Goal: Information Seeking & Learning: Learn about a topic

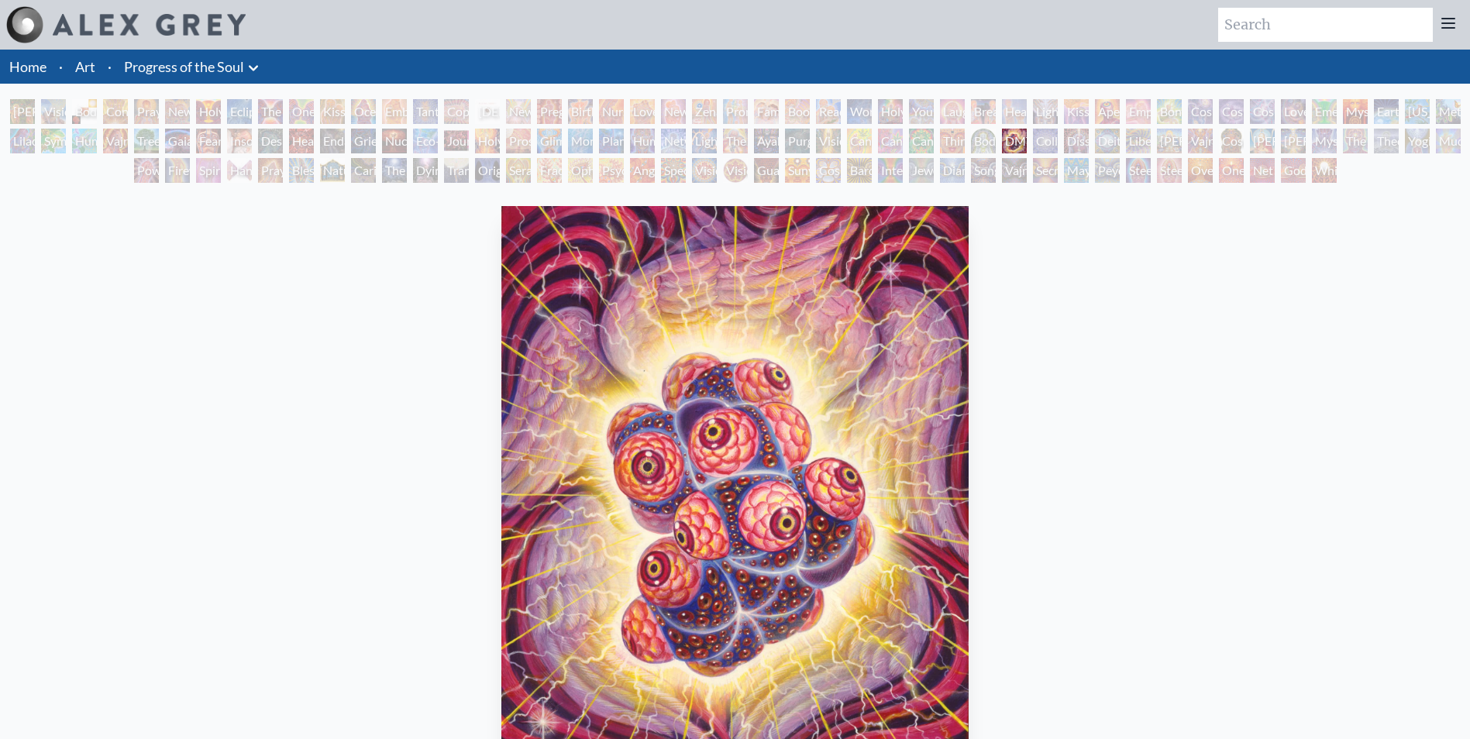
click at [24, 108] on div "[PERSON_NAME] & Eve" at bounding box center [22, 111] width 25 height 25
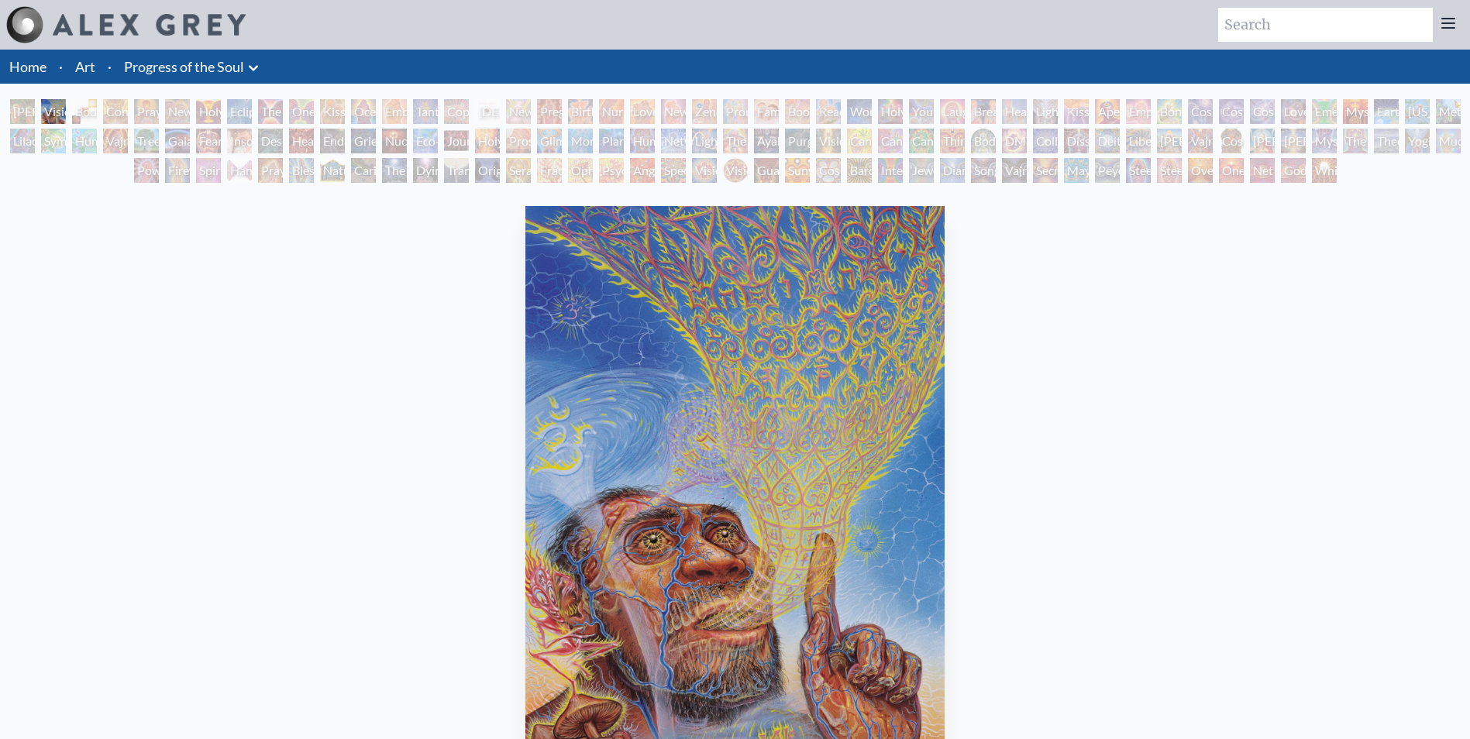
scroll to position [155, 0]
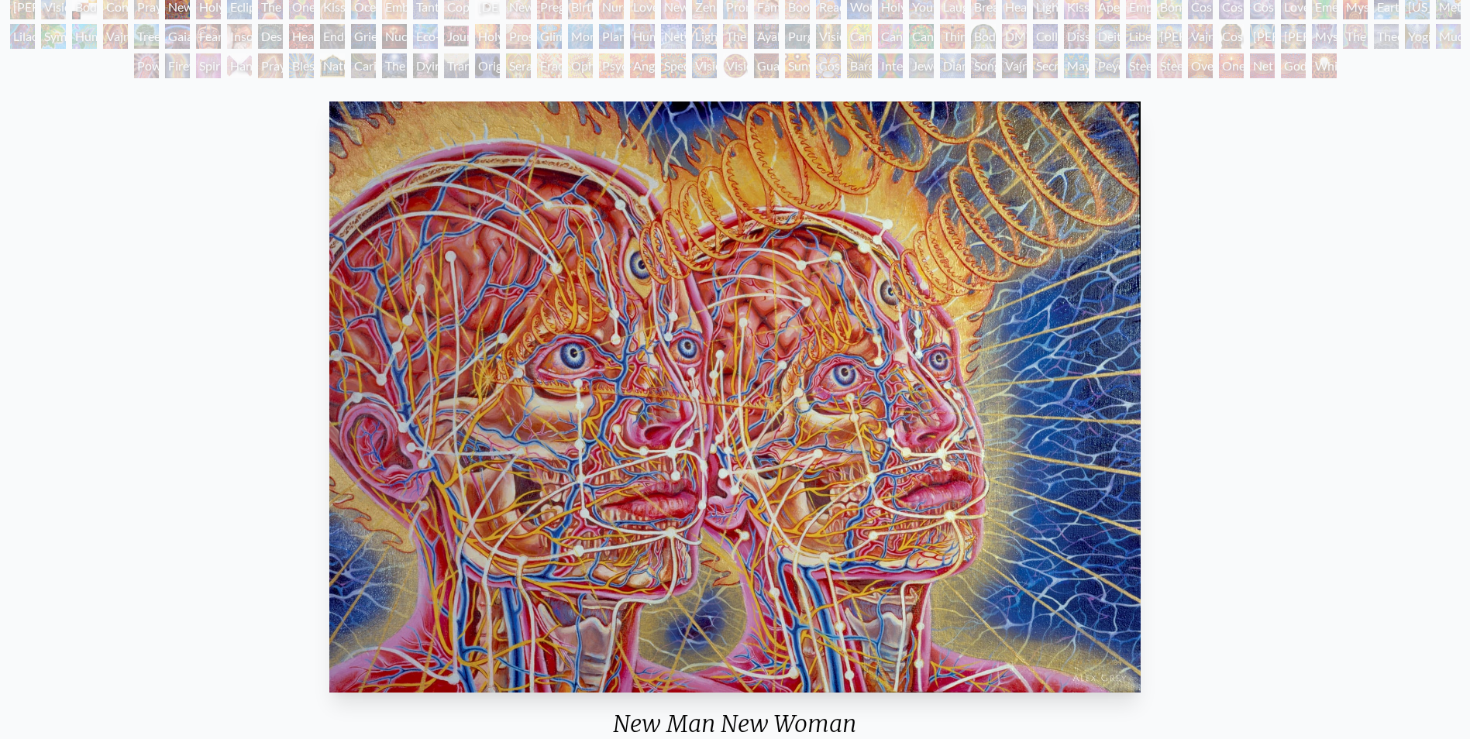
scroll to position [77, 0]
